Goal: Navigation & Orientation: Find specific page/section

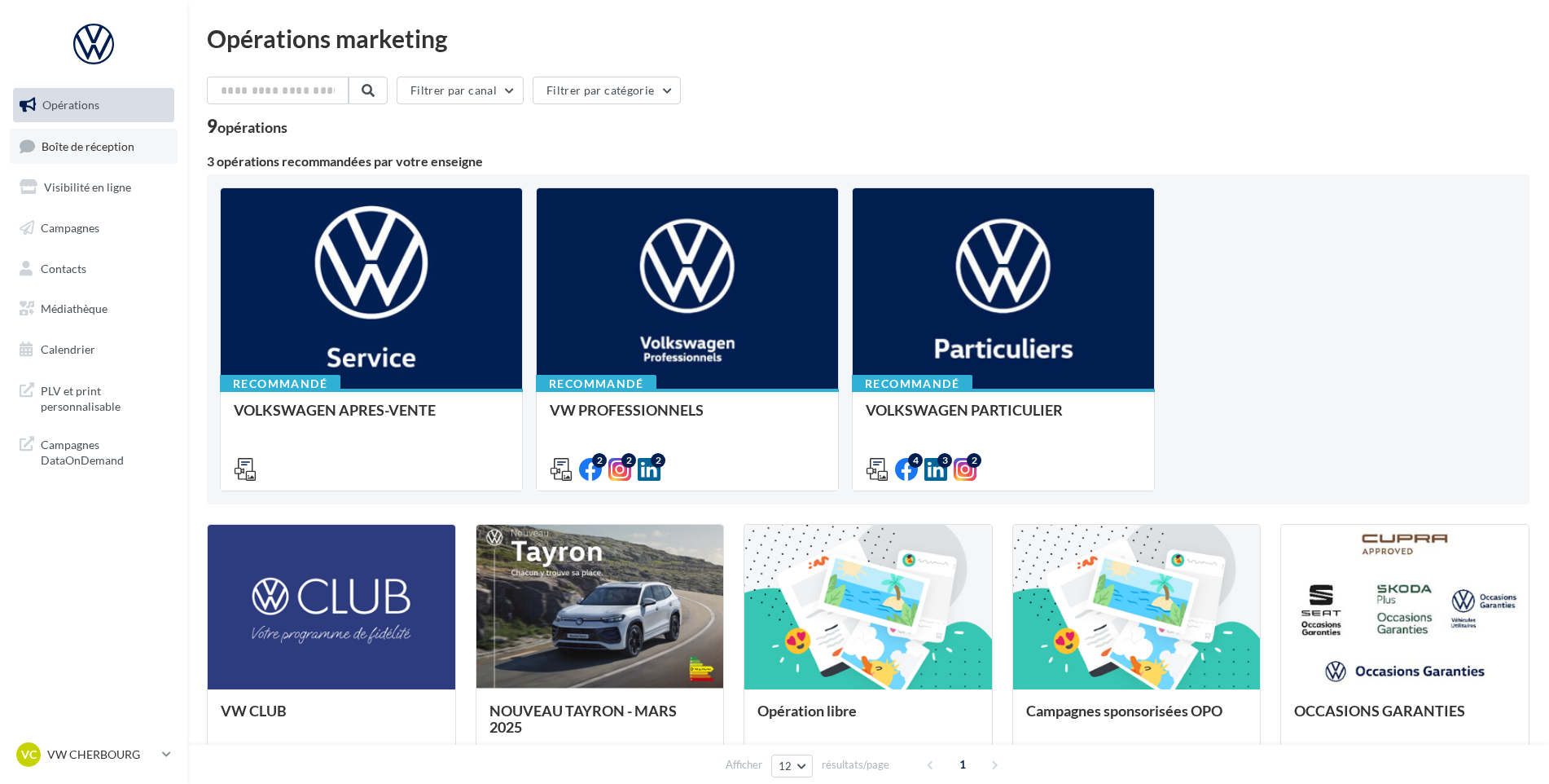
click at [110, 135] on link "Boîte de réception" at bounding box center [93, 146] width 168 height 35
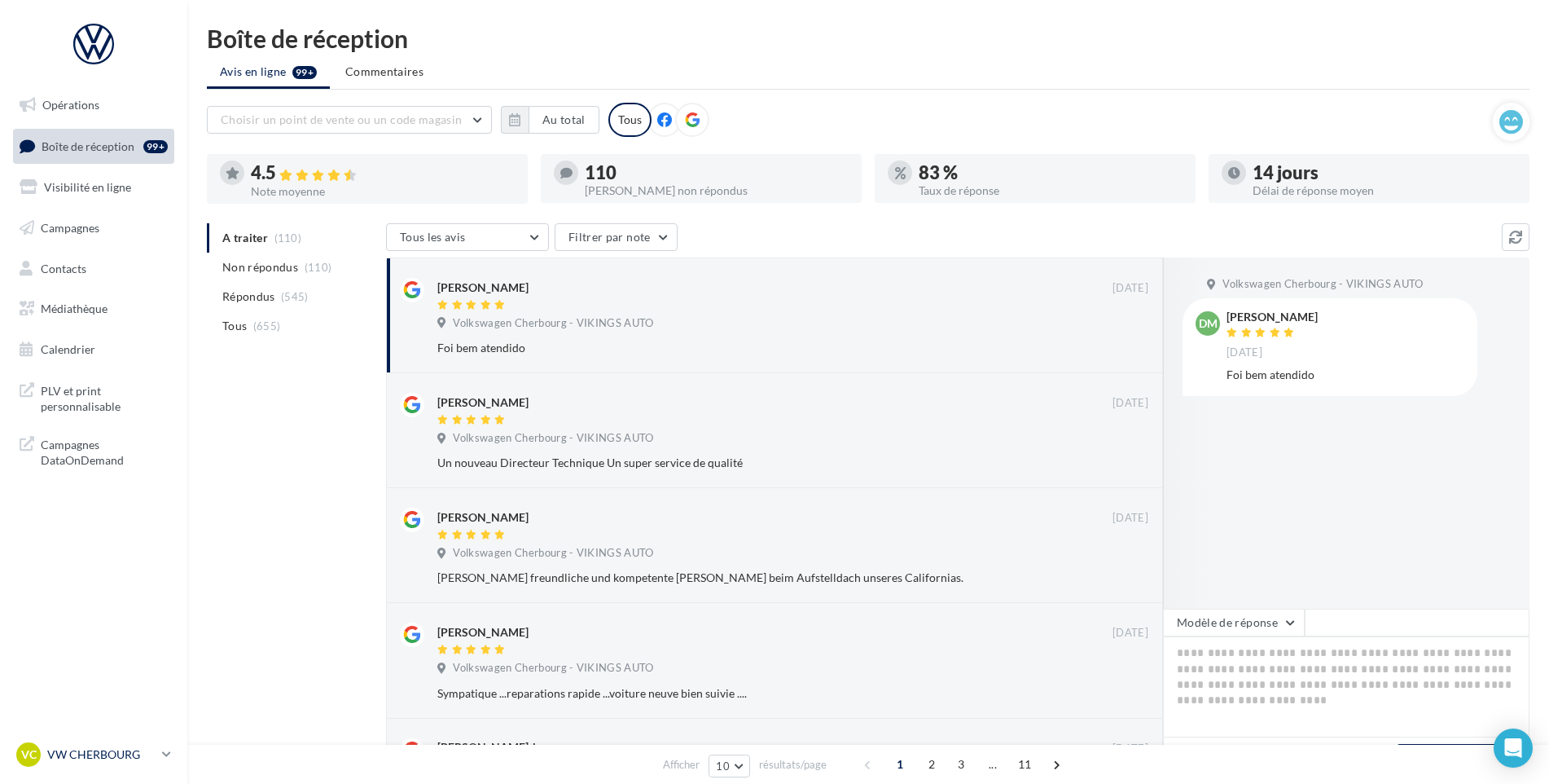
click at [93, 759] on p "VW CHERBOURG" at bounding box center [101, 754] width 108 height 16
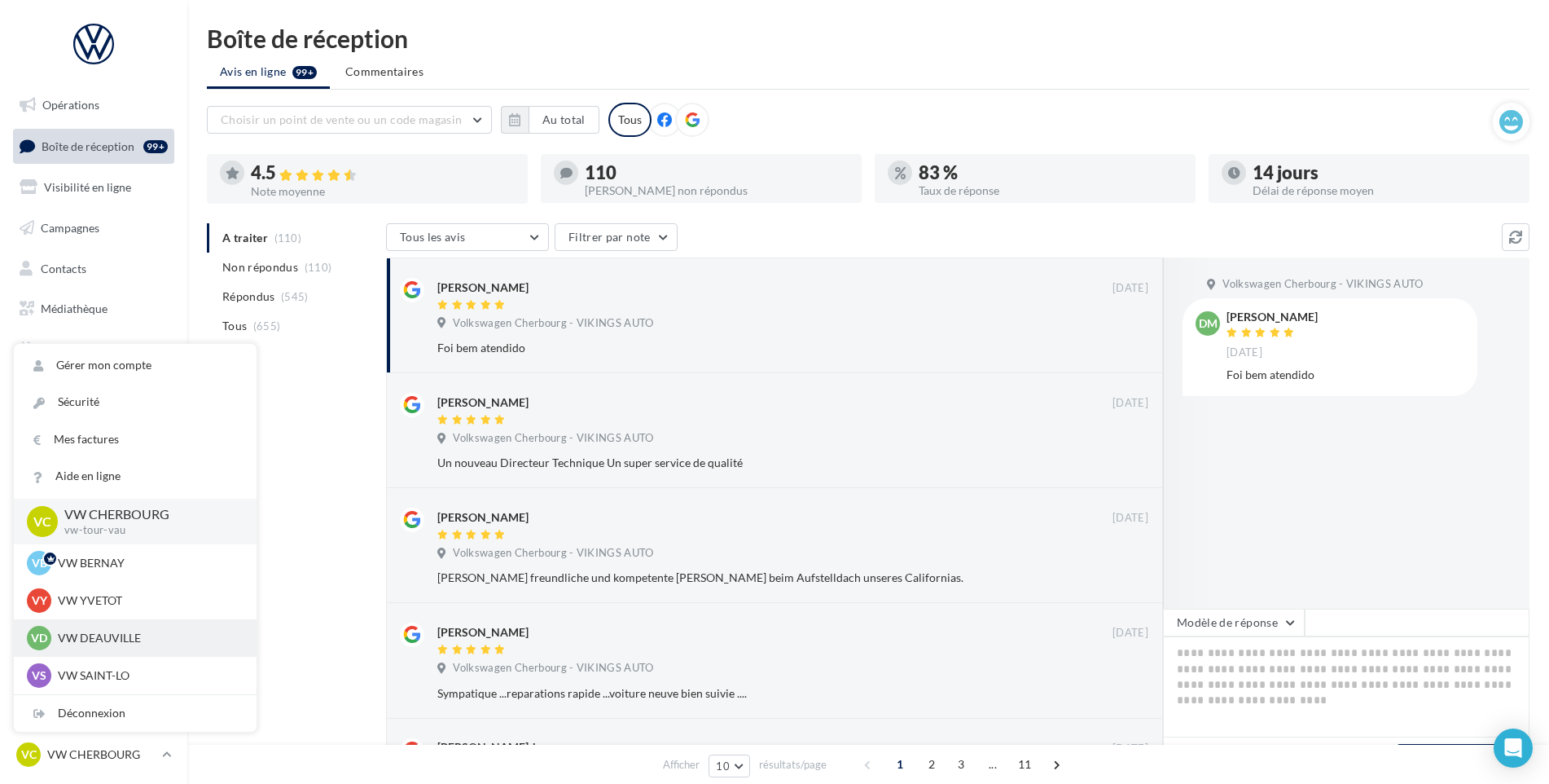
click at [130, 645] on p "VW DEAUVILLE" at bounding box center [147, 638] width 179 height 16
